Goal: Task Accomplishment & Management: Manage account settings

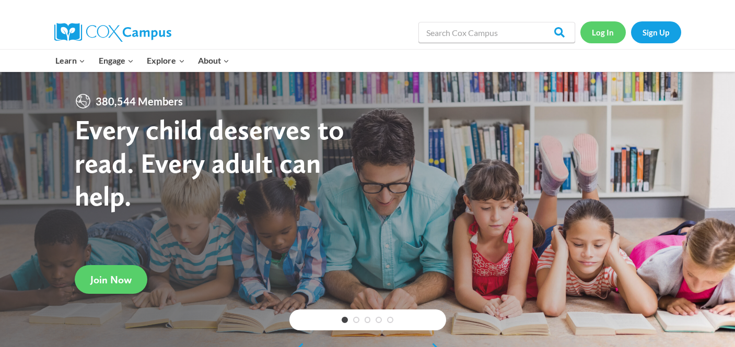
drag, startPoint x: 0, startPoint y: 0, endPoint x: 611, endPoint y: 37, distance: 612.3
click at [611, 37] on link "Log In" at bounding box center [602, 31] width 45 height 21
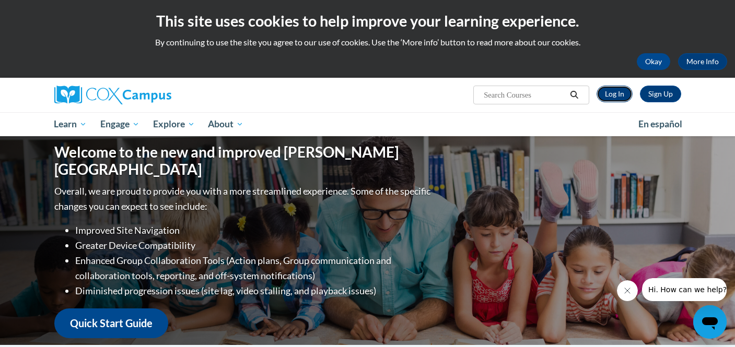
click at [613, 98] on link "Log In" at bounding box center [615, 94] width 36 height 17
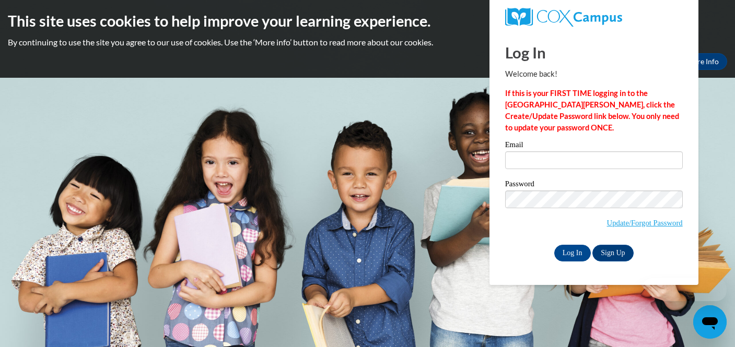
click at [531, 170] on div "Email" at bounding box center [594, 159] width 178 height 36
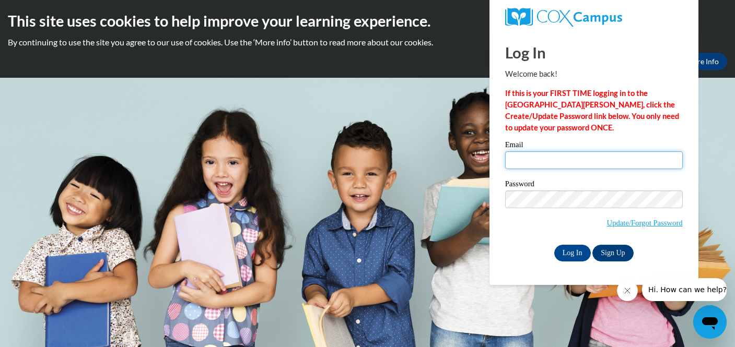
click at [527, 161] on input "Email" at bounding box center [594, 161] width 178 height 18
type input "grima@ripon.k12.wi.us"
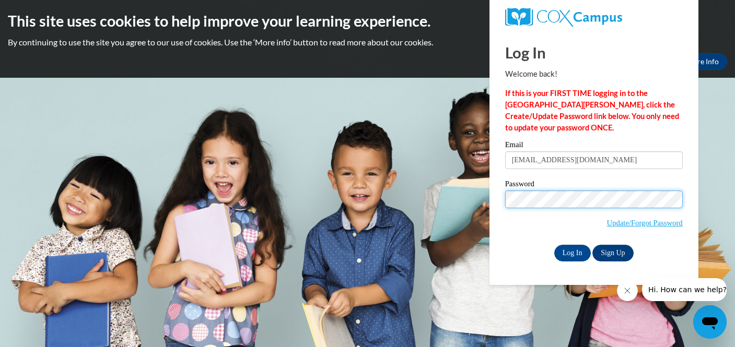
click at [554, 245] on input "Log In" at bounding box center [572, 253] width 37 height 17
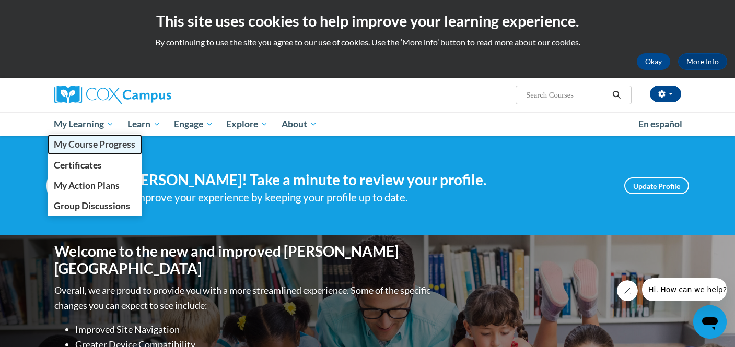
click at [89, 145] on span "My Course Progress" at bounding box center [94, 144] width 81 height 11
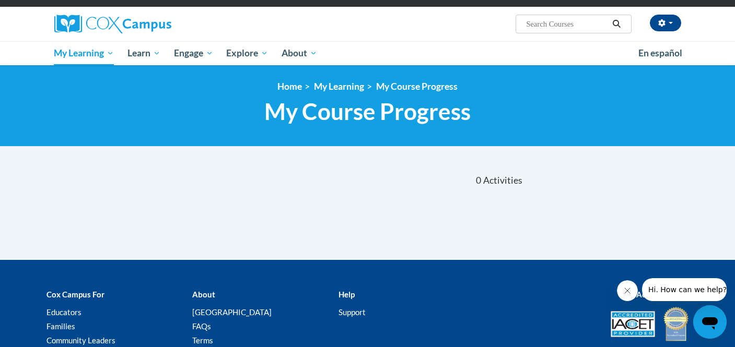
scroll to position [66, 0]
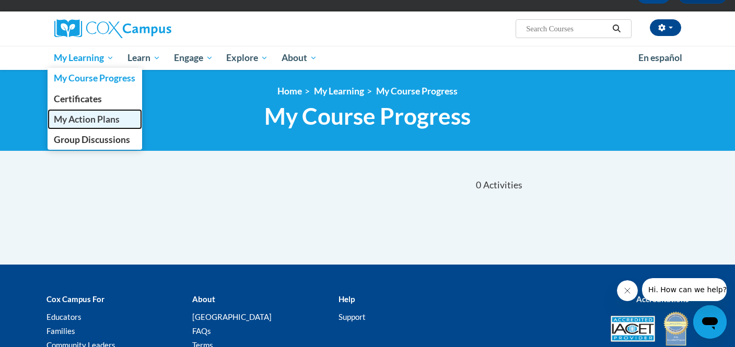
click at [94, 119] on span "My Action Plans" at bounding box center [87, 119] width 66 height 11
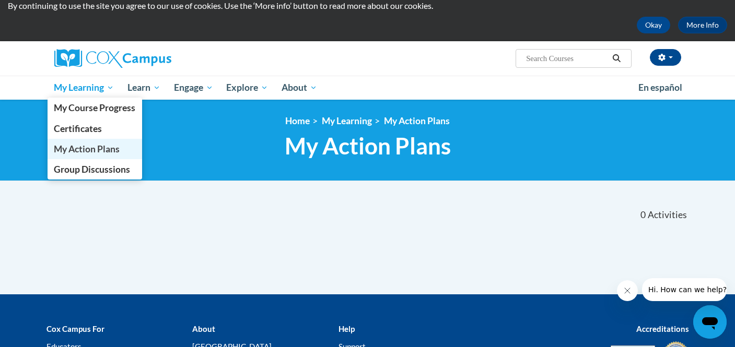
scroll to position [36, 0]
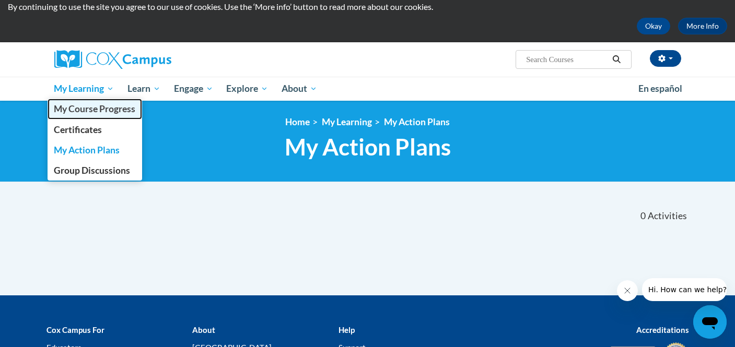
click at [87, 114] on link "My Course Progress" at bounding box center [95, 109] width 95 height 20
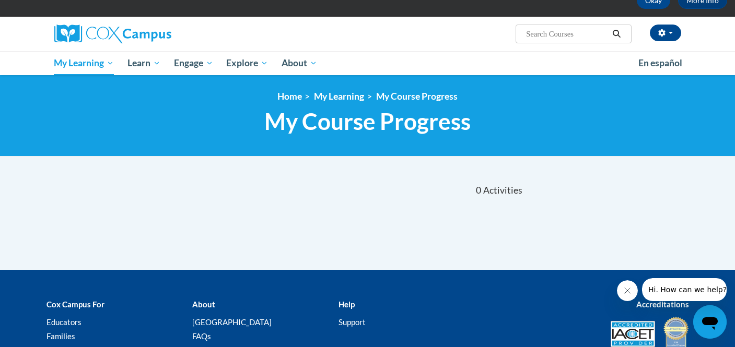
scroll to position [64, 0]
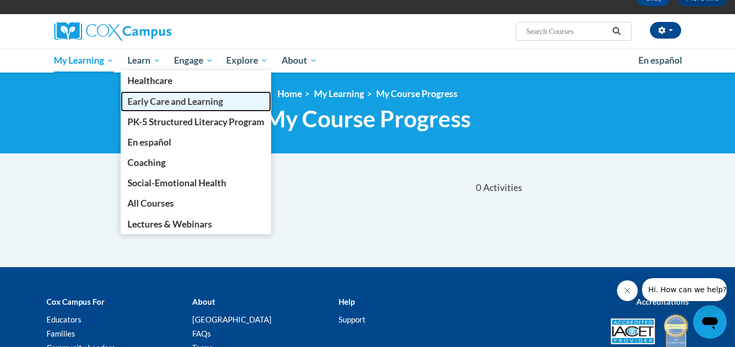
click at [155, 101] on span "Early Care and Learning" at bounding box center [175, 101] width 96 height 11
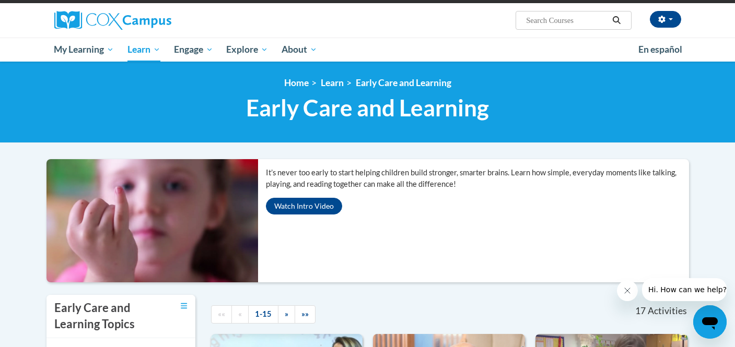
scroll to position [72, 0]
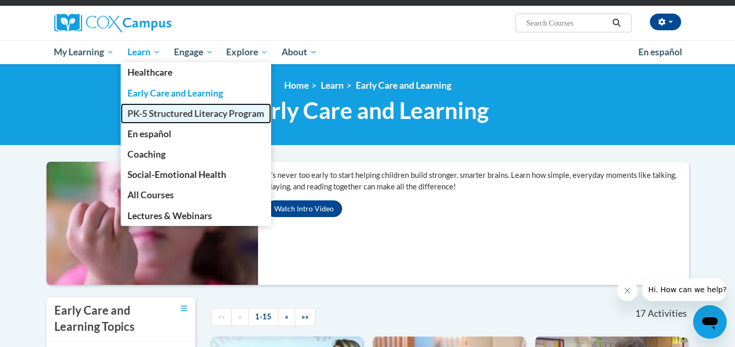
click at [176, 118] on span "PK-5 Structured Literacy Program" at bounding box center [195, 113] width 137 height 11
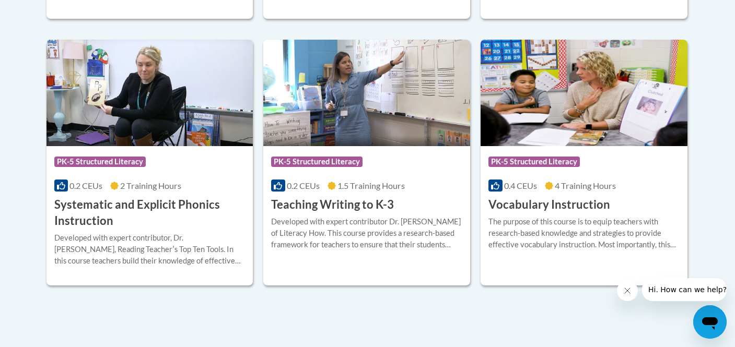
scroll to position [1226, 0]
click at [588, 104] on img at bounding box center [584, 92] width 207 height 107
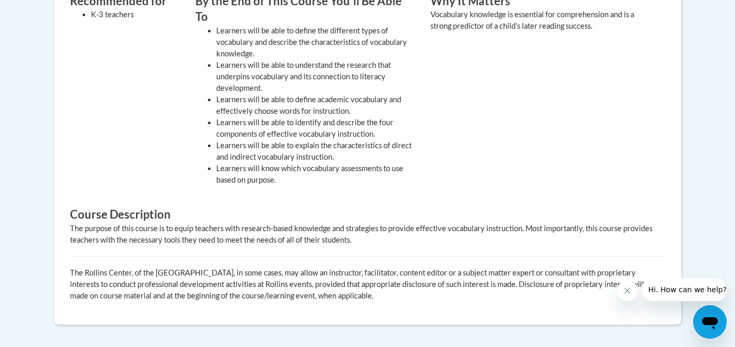
scroll to position [468, 0]
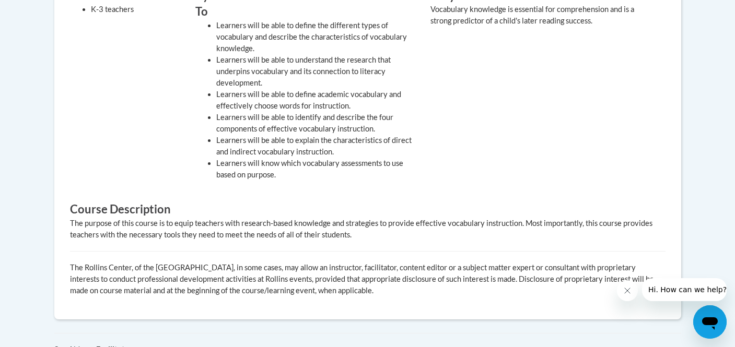
click at [626, 288] on icon "Close message from company" at bounding box center [627, 291] width 8 height 8
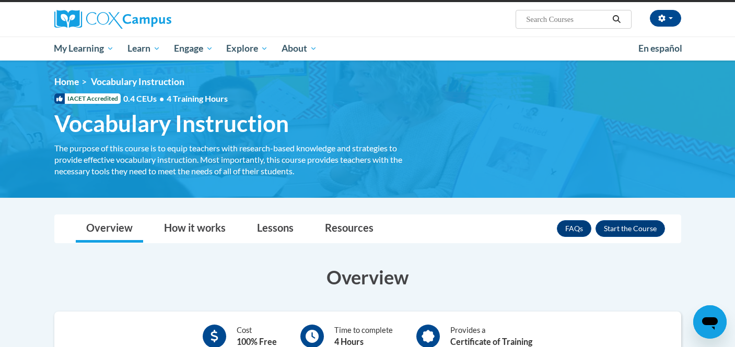
scroll to position [68, 0]
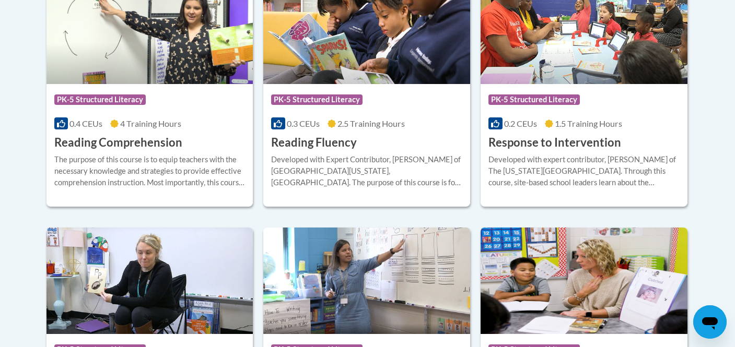
scroll to position [1040, 0]
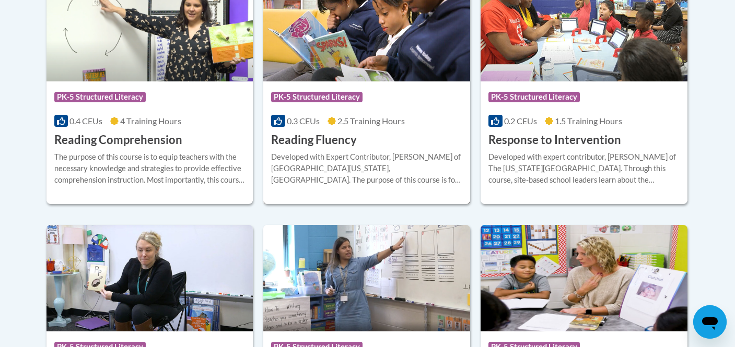
click at [434, 145] on div "Course Category: PK-5 Structured Literacy 0.3 CEUs 2.5 Training Hours COURSE Re…" at bounding box center [366, 114] width 207 height 67
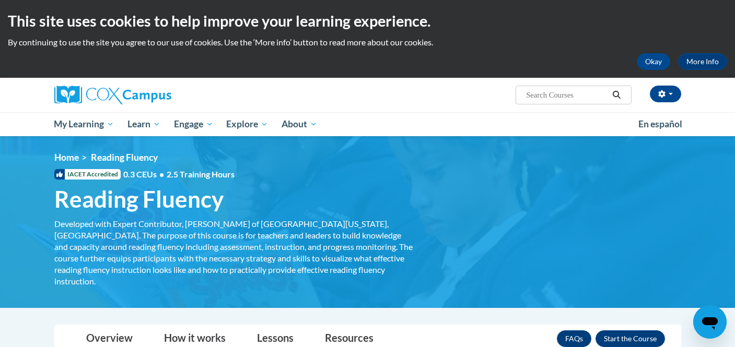
click at [434, 145] on img at bounding box center [367, 222] width 735 height 172
